Goal: Transaction & Acquisition: Purchase product/service

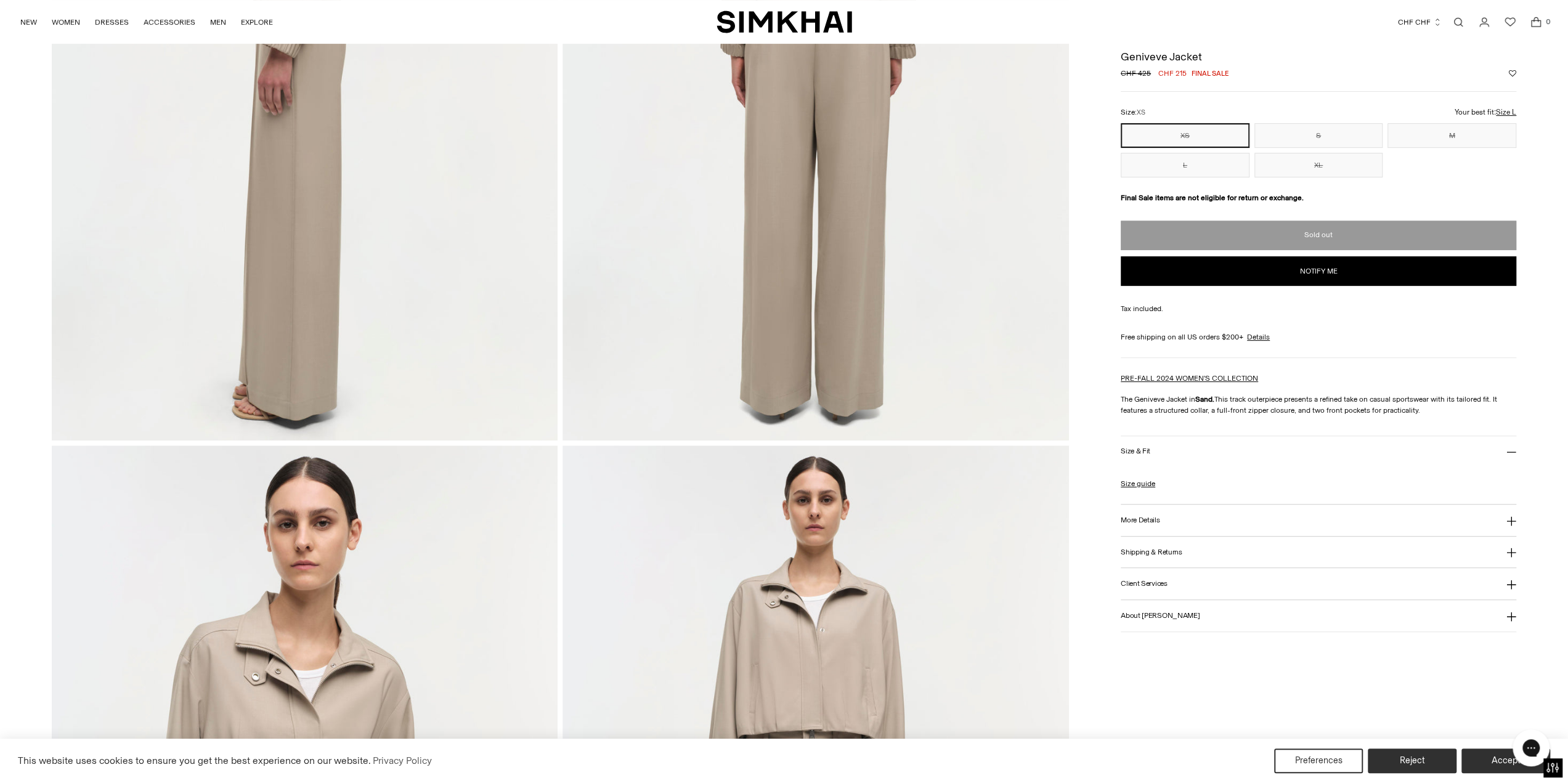
scroll to position [616, 0]
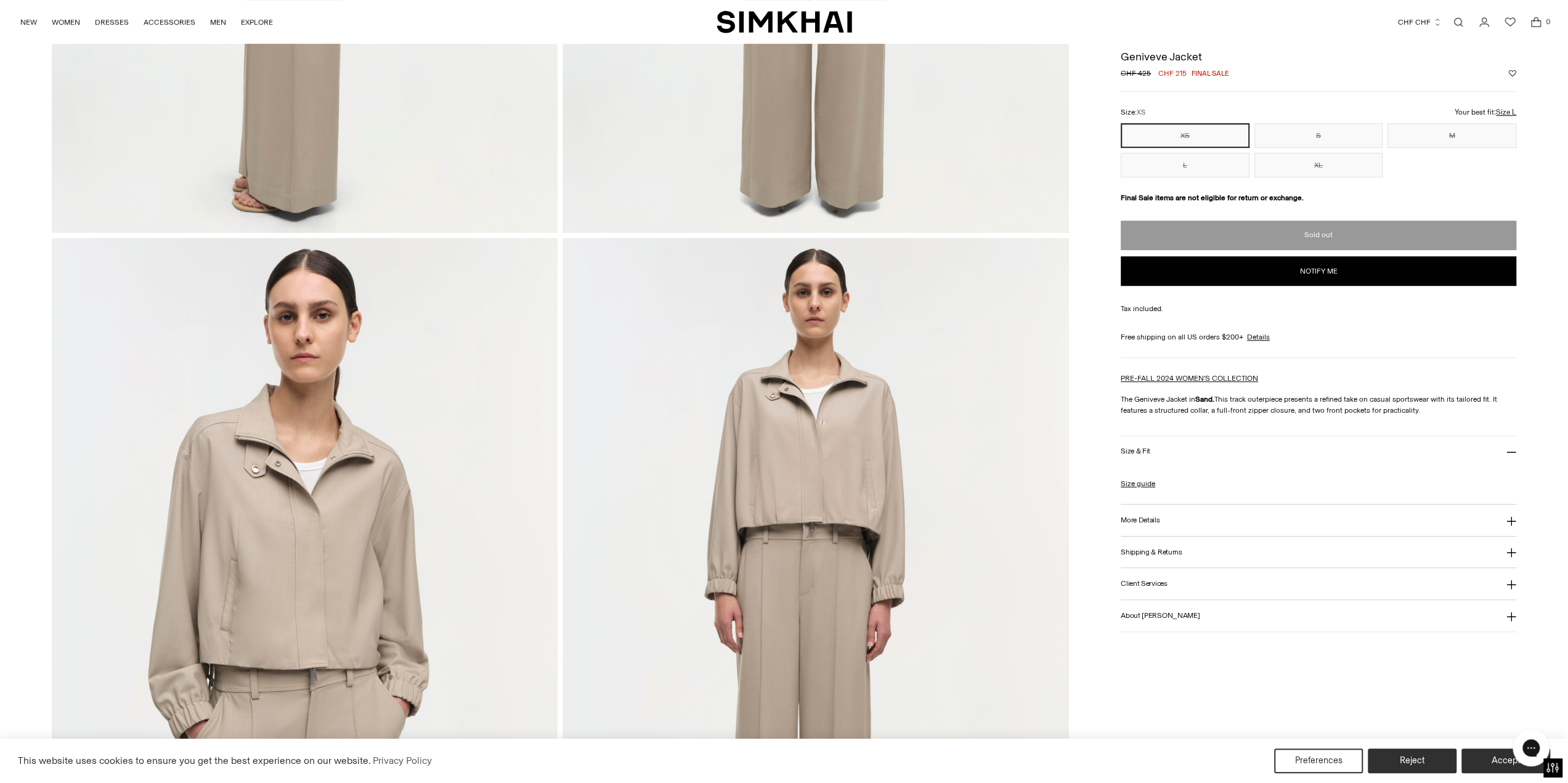
click at [1146, 509] on button "More Details" at bounding box center [1318, 520] width 395 height 31
click at [1202, 111] on p "Your best fit: Size L" at bounding box center [1185, 117] width 35 height 24
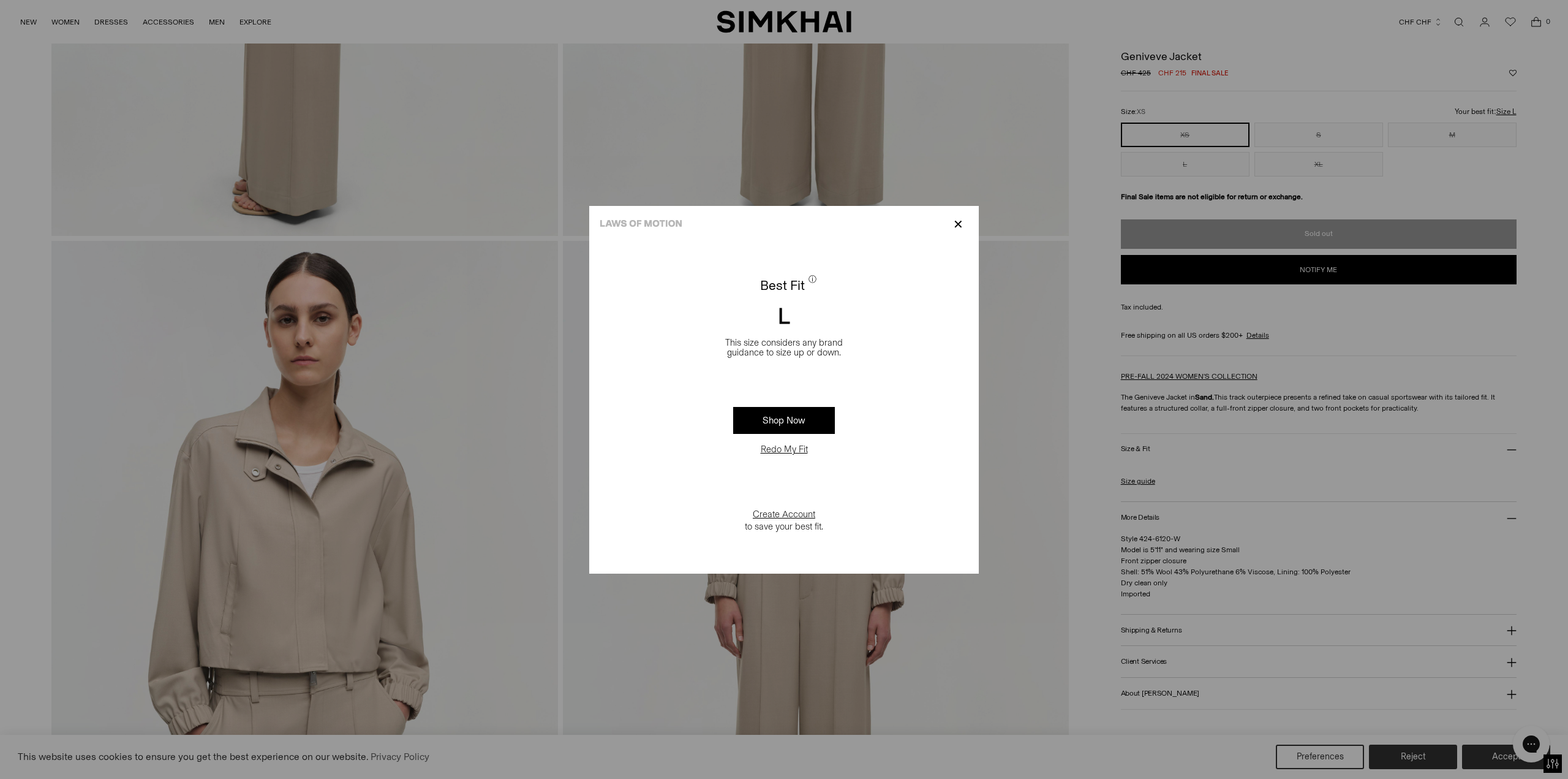
click at [1378, 90] on div at bounding box center [784, 390] width 1568 height 779
click at [1127, 113] on div at bounding box center [784, 390] width 1568 height 779
click at [957, 225] on p "✕" at bounding box center [958, 224] width 17 height 21
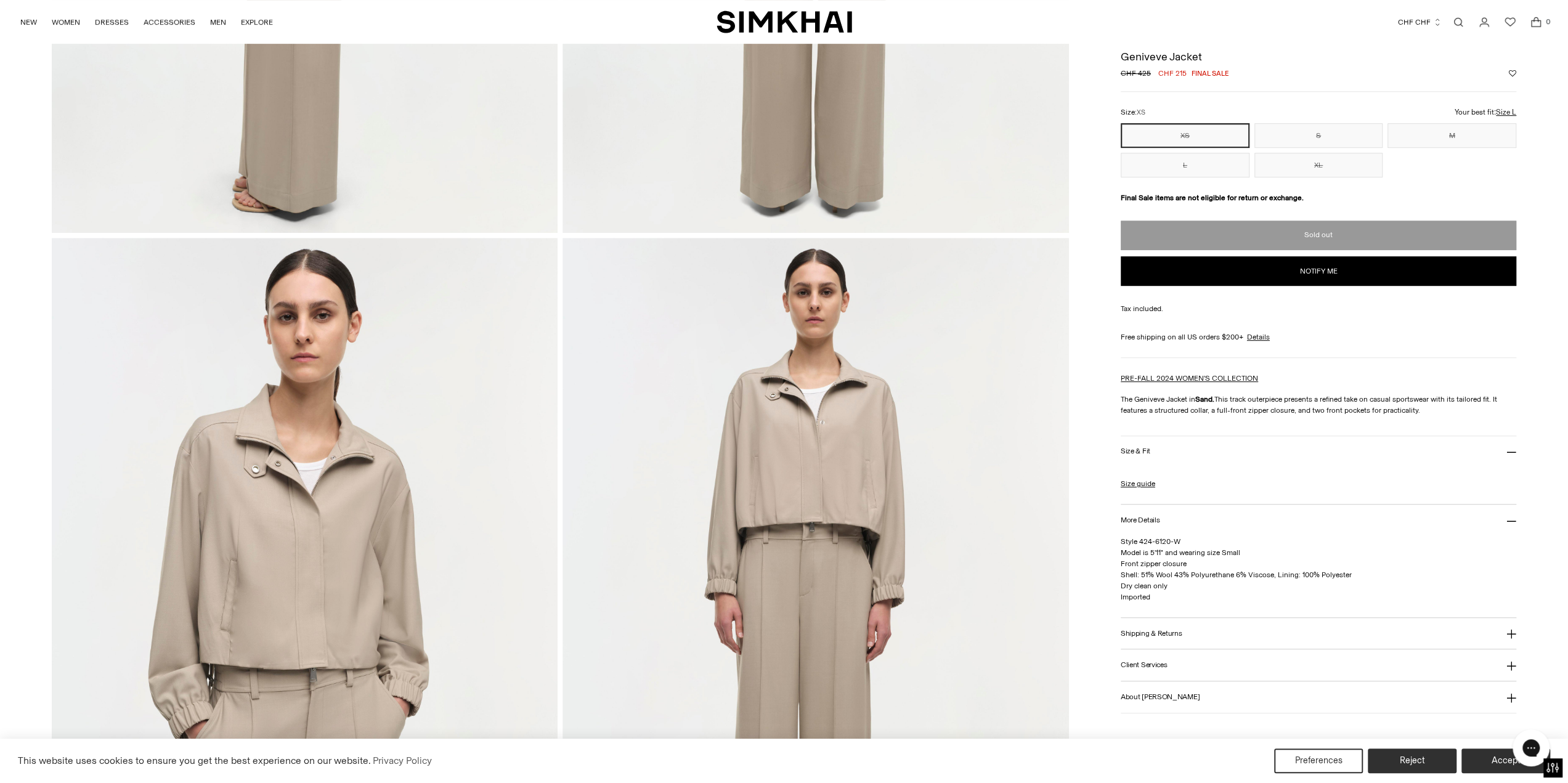
scroll to position [205, 0]
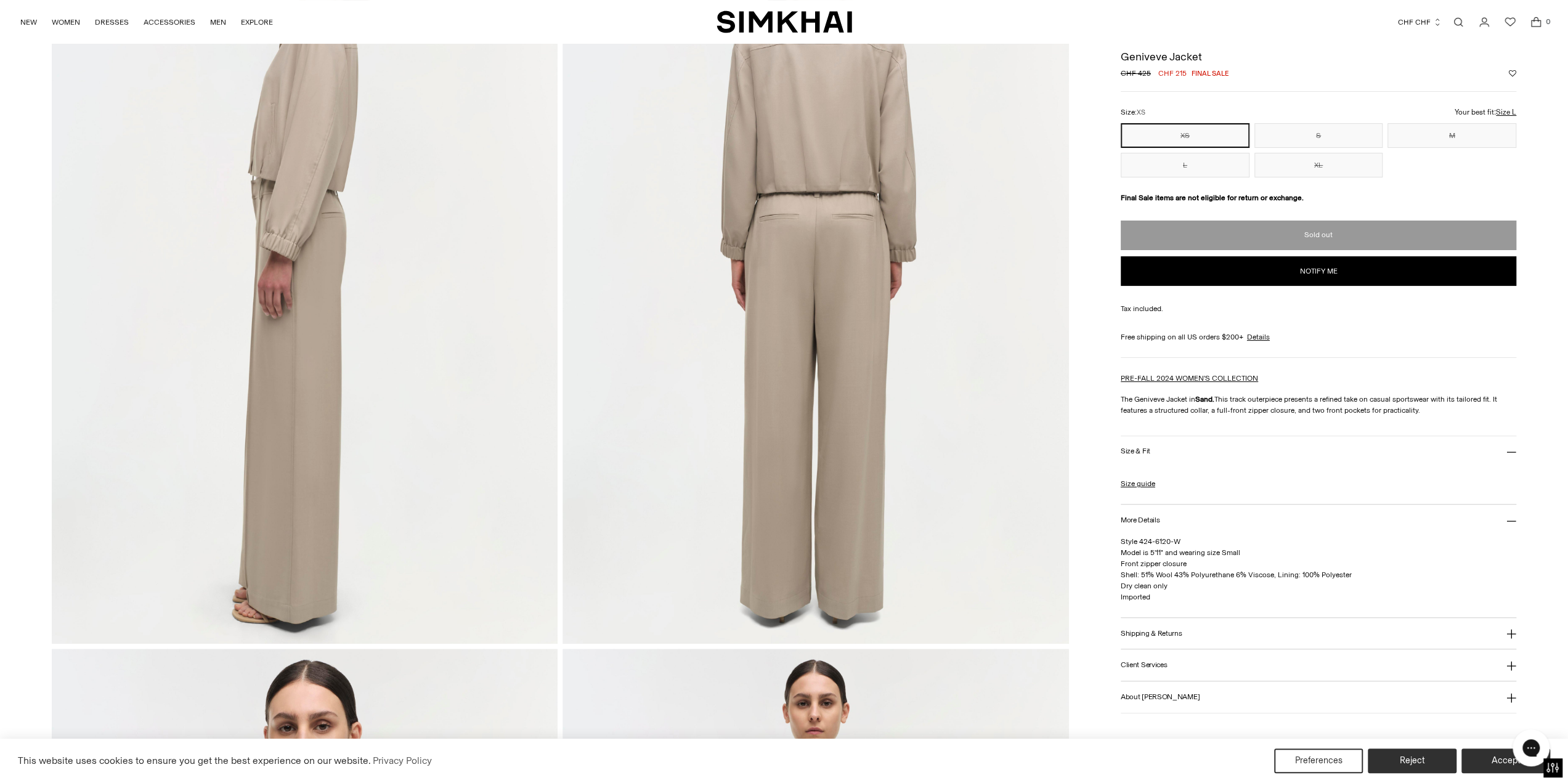
click at [1143, 105] on div "Geniveve Jacket Regular price CHF 425 CHF 215 Final sale Unit price / per Color…" at bounding box center [1318, 378] width 395 height 669
click at [1141, 113] on span "XS" at bounding box center [1140, 112] width 8 height 8
click at [0, 0] on select "** * * * **" at bounding box center [0, 0] width 0 height 0
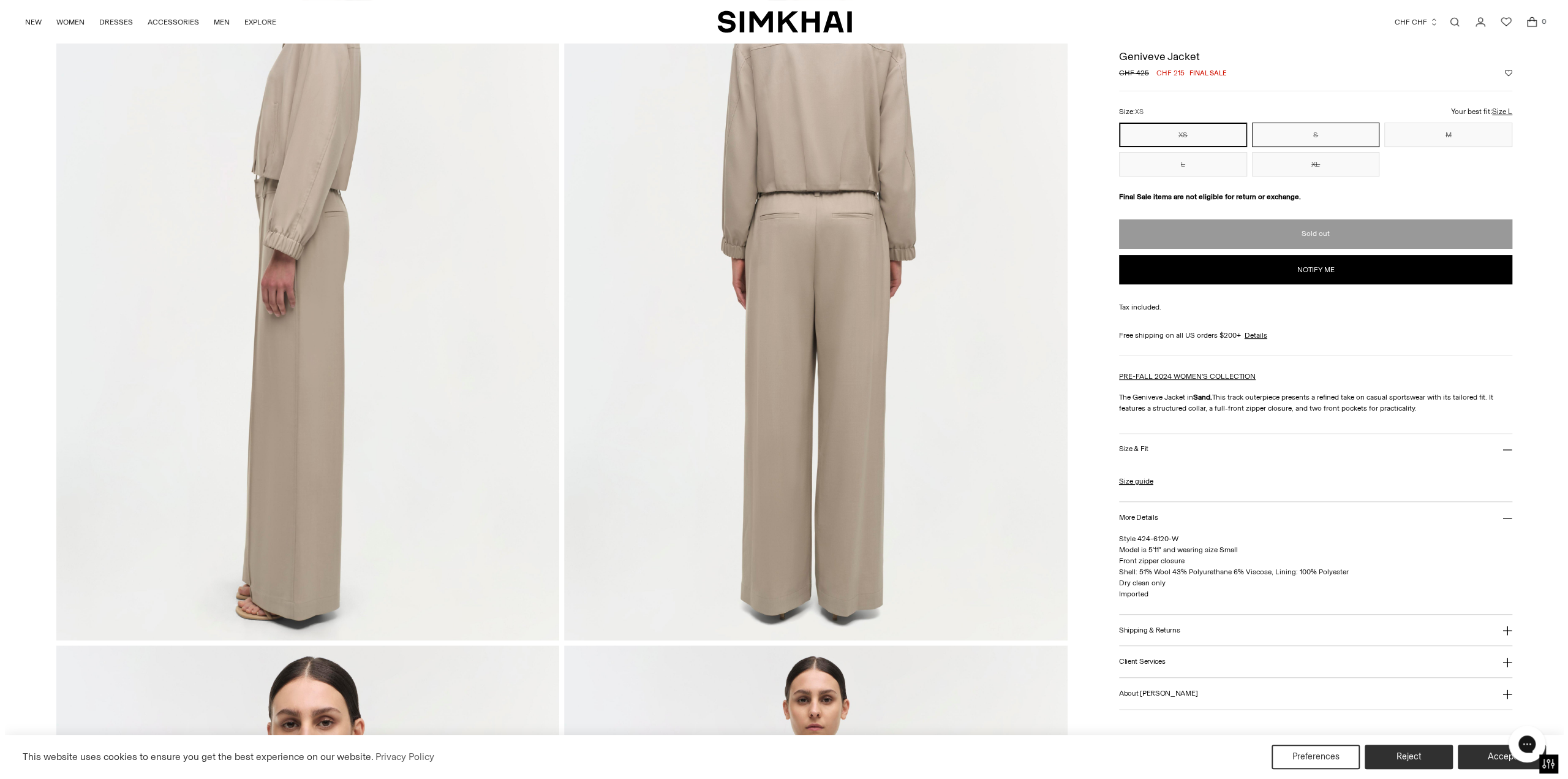
scroll to position [0, 0]
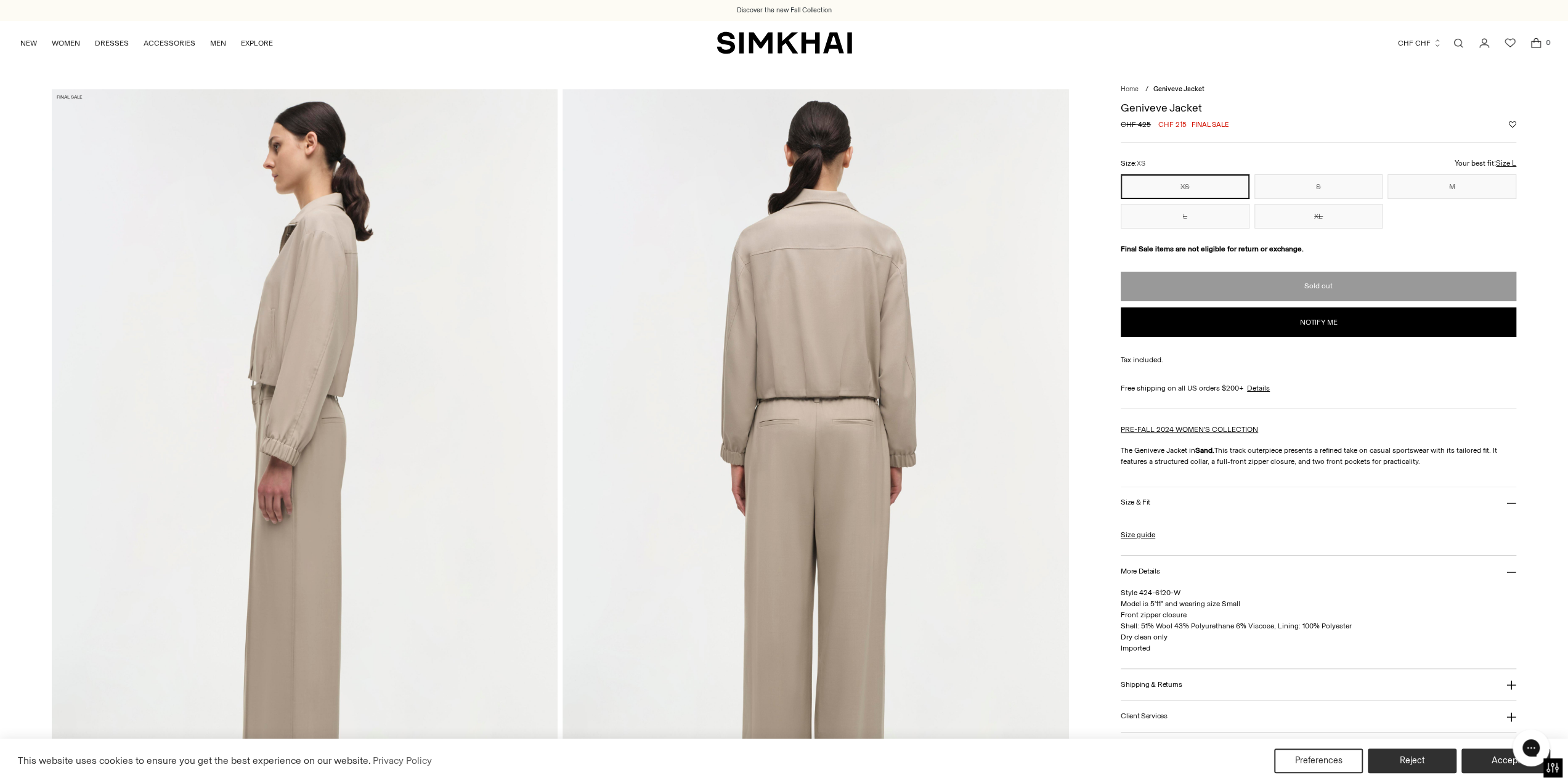
click at [1148, 498] on h3 "Size & Fit" at bounding box center [1135, 502] width 30 height 8
click at [1133, 531] on link "Size guide" at bounding box center [1137, 534] width 35 height 11
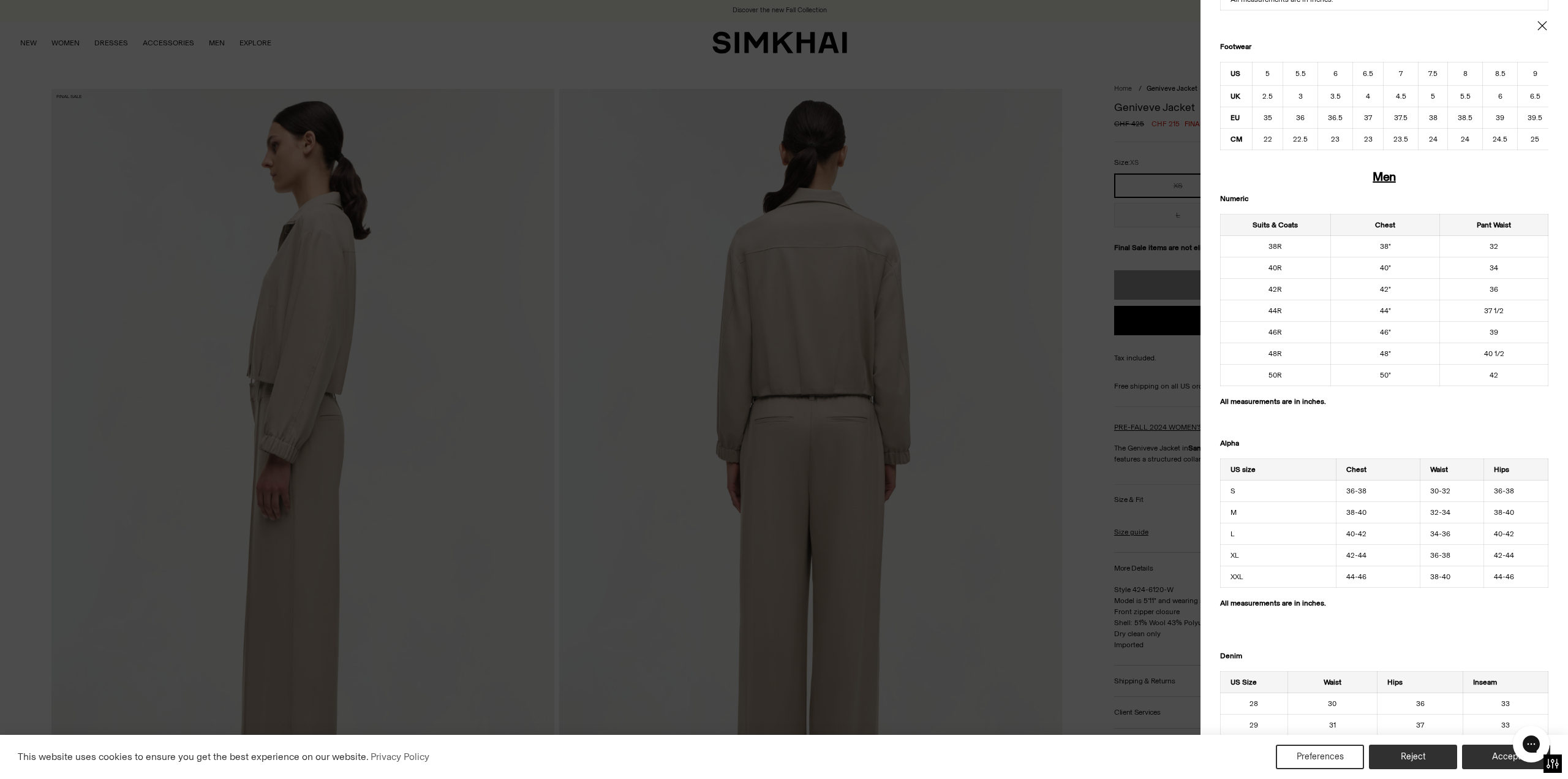
scroll to position [621, 0]
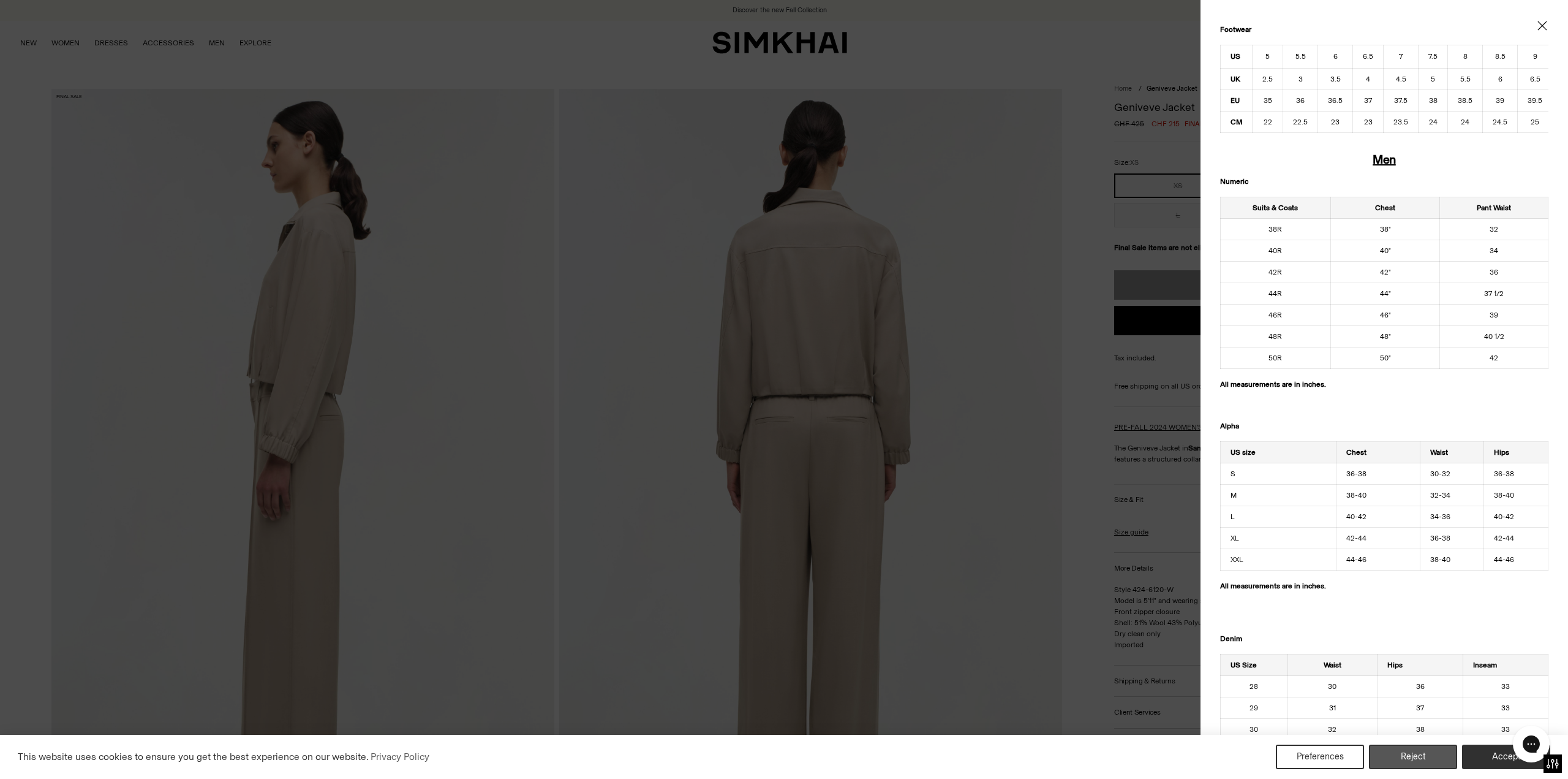
click at [1412, 757] on button "Reject" at bounding box center [1413, 757] width 89 height 24
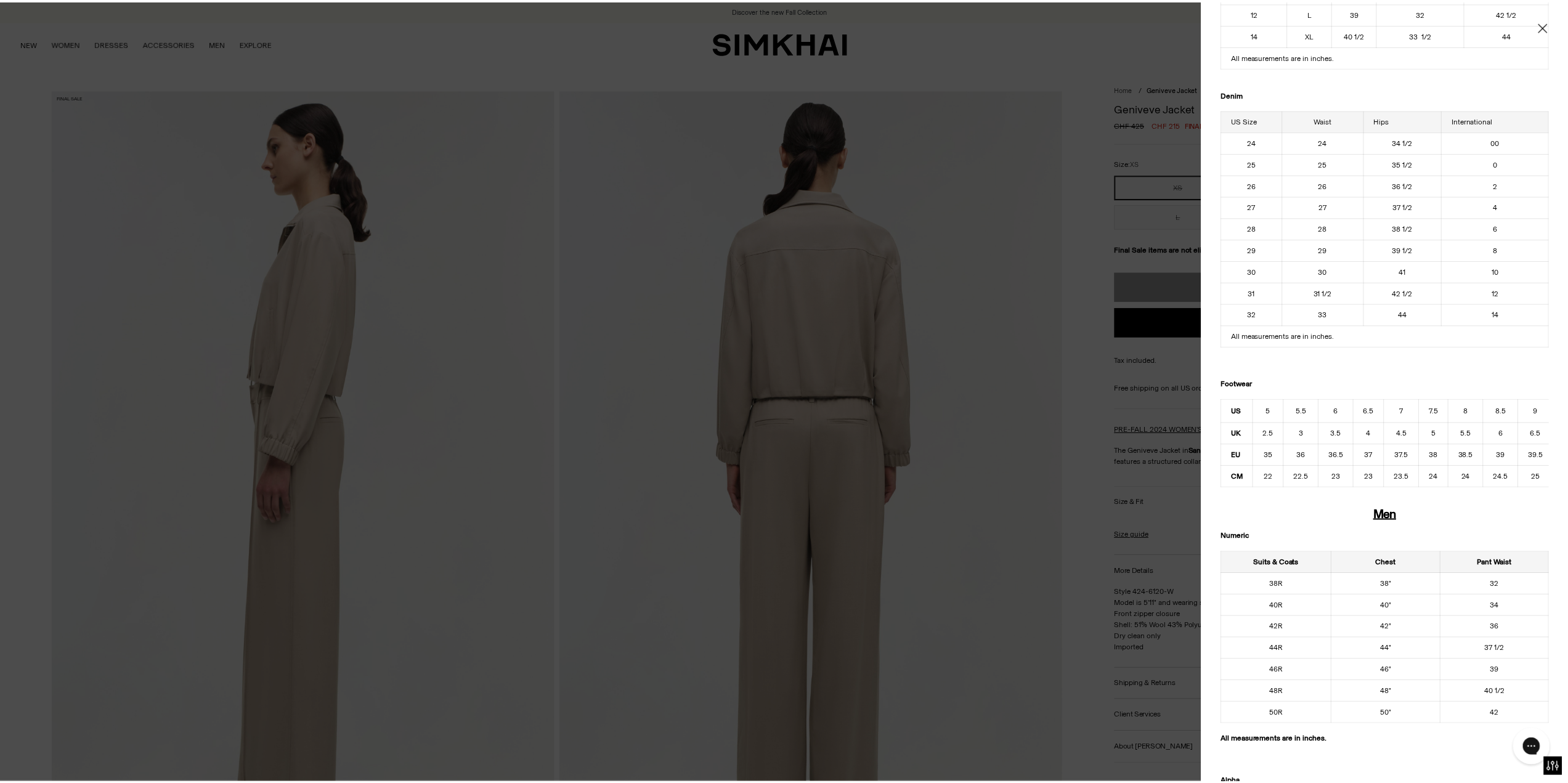
scroll to position [0, 0]
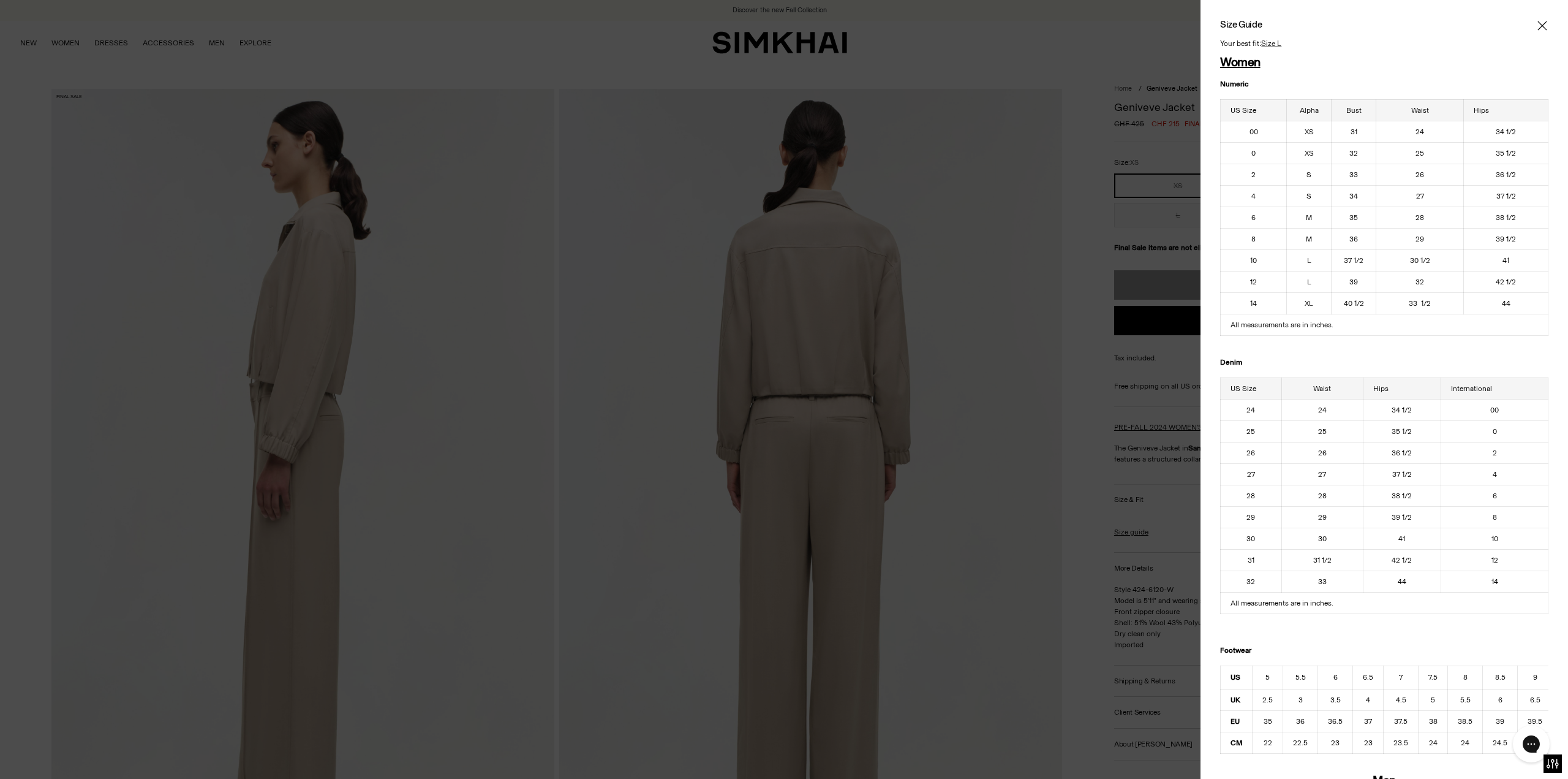
click at [1099, 168] on div at bounding box center [784, 390] width 1568 height 779
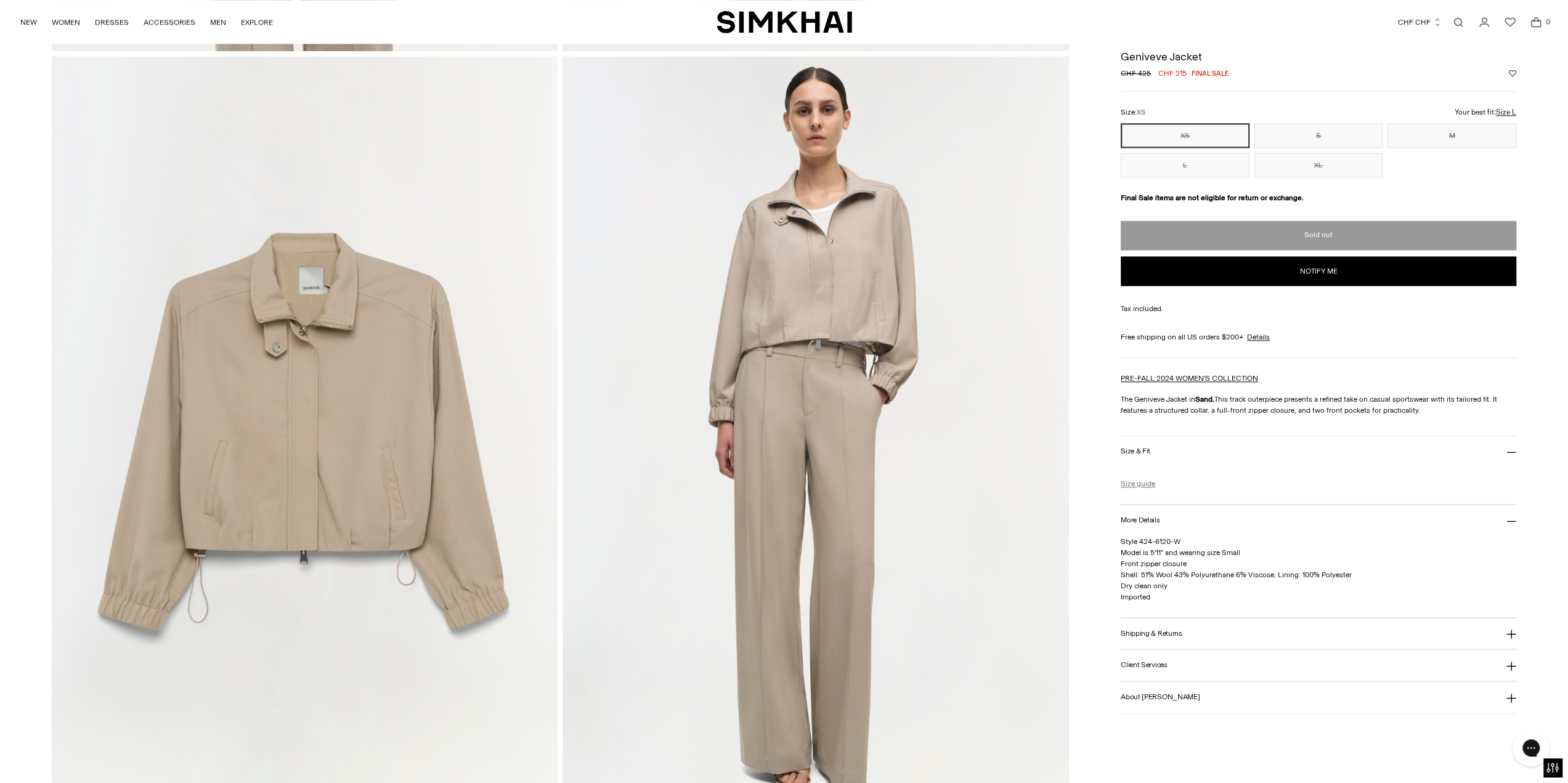
scroll to position [1540, 0]
